Goal: Check status

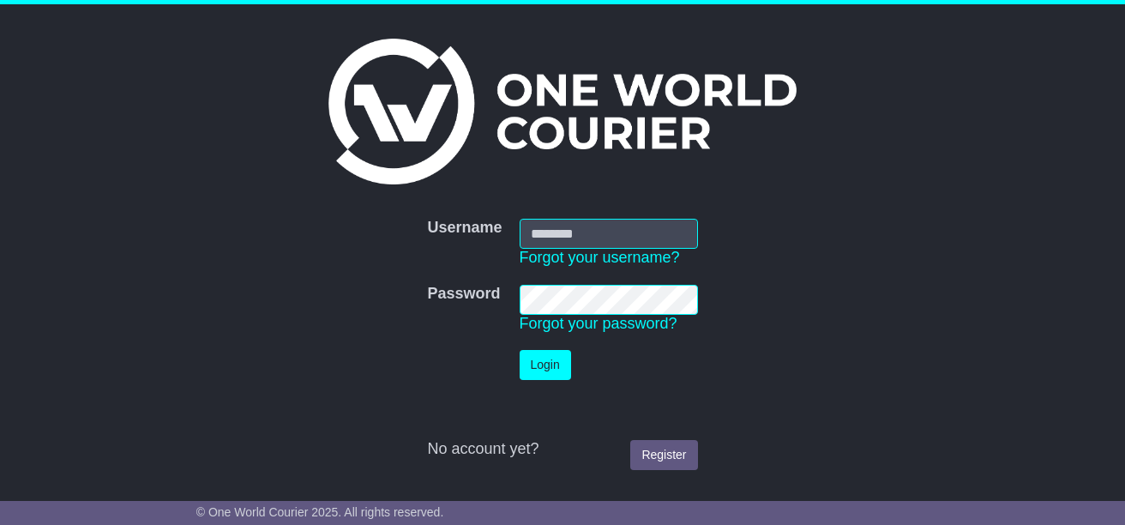
type input "**********"
click at [541, 363] on button "Login" at bounding box center [545, 365] width 51 height 30
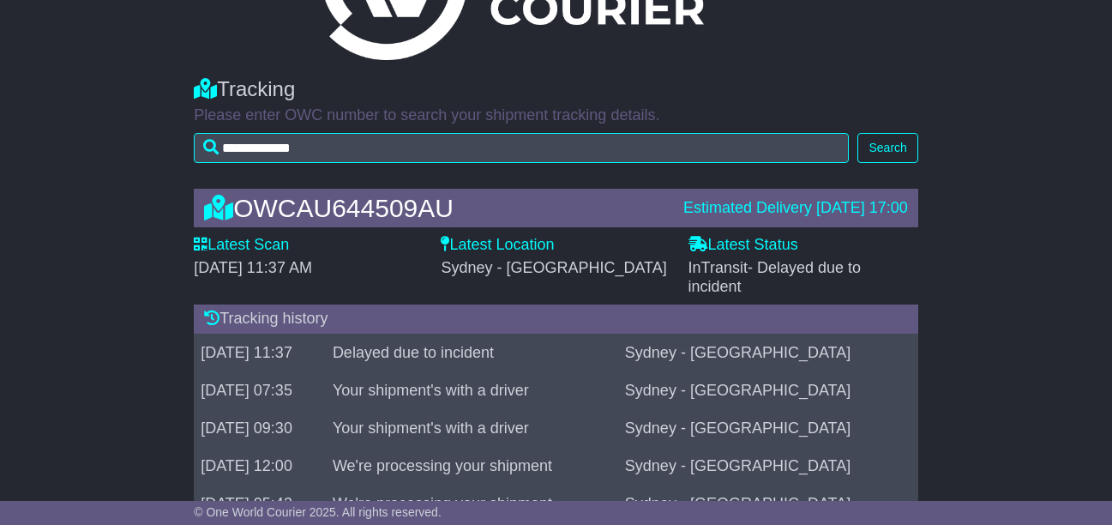
scroll to position [86, 0]
